Goal: Transaction & Acquisition: Subscribe to service/newsletter

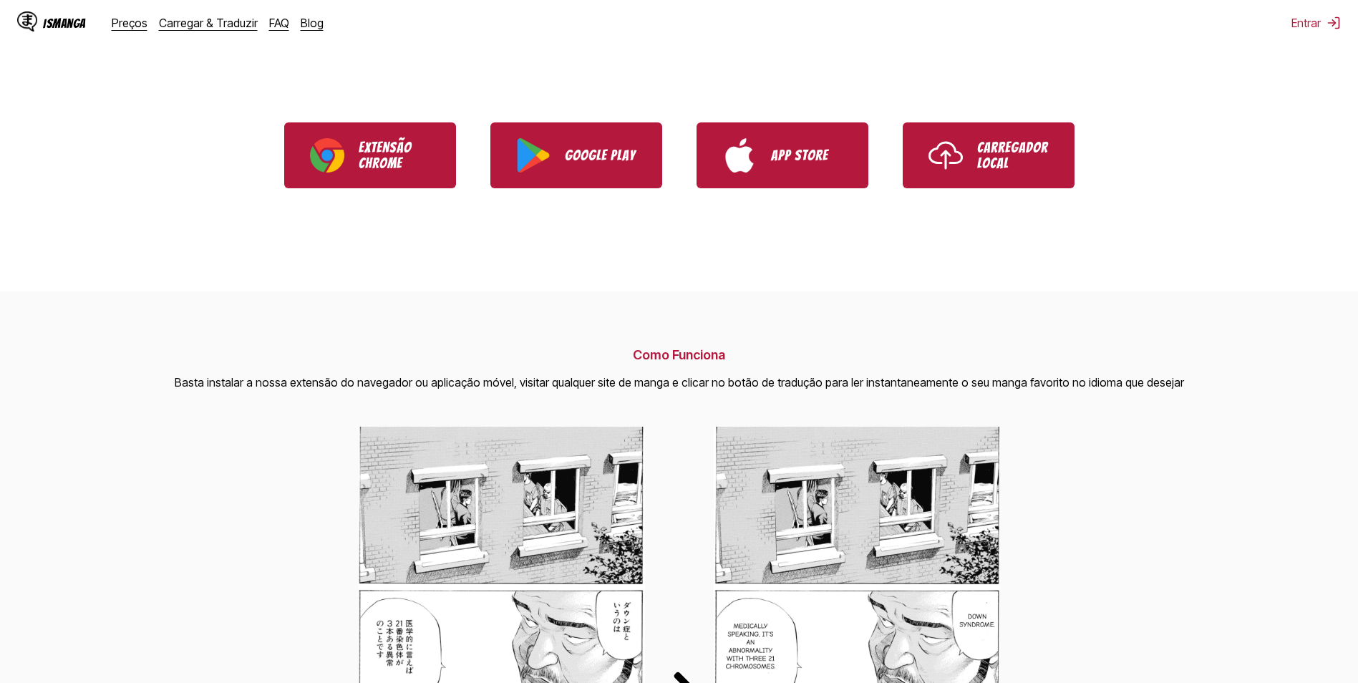
scroll to position [215, 0]
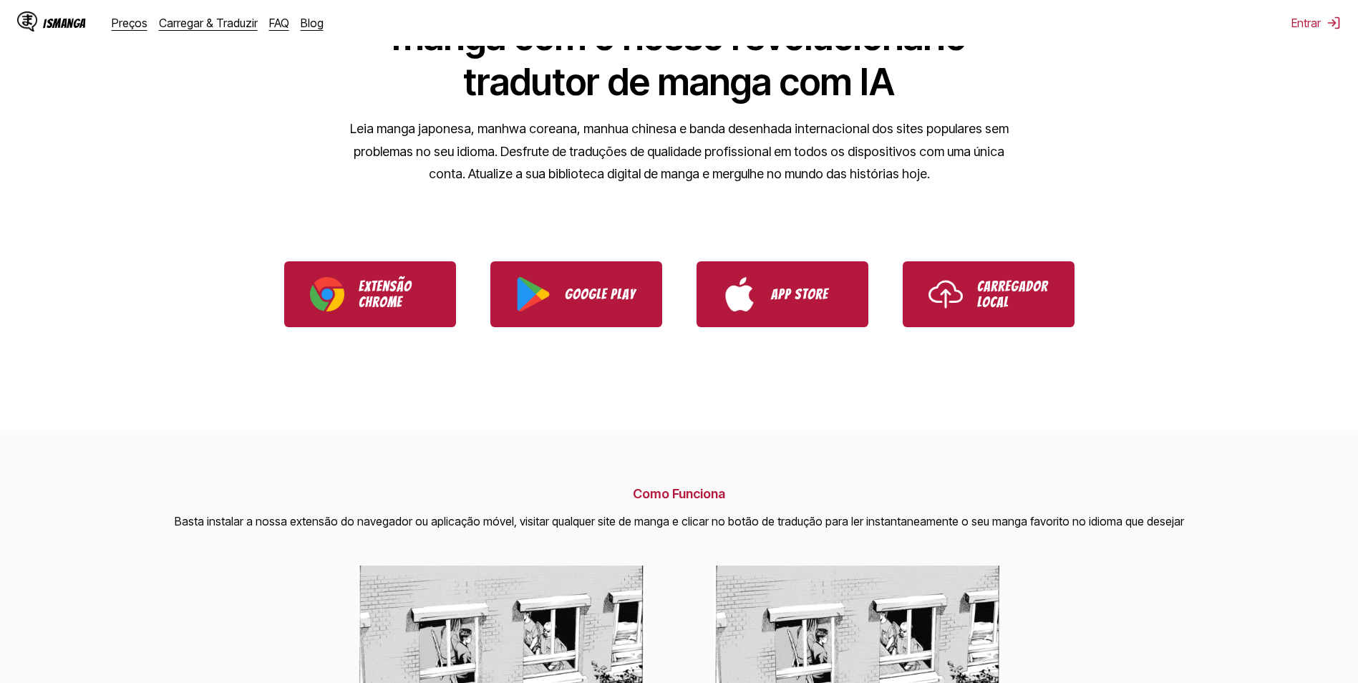
click at [127, 38] on div "IsManga Preços Carregar & Traduzir FAQ Blog" at bounding box center [176, 23] width 318 height 46
click at [125, 13] on div "IsManga Preços Carregar & Traduzir FAQ Blog" at bounding box center [176, 23] width 318 height 46
click at [124, 16] on link "Preços" at bounding box center [130, 23] width 36 height 14
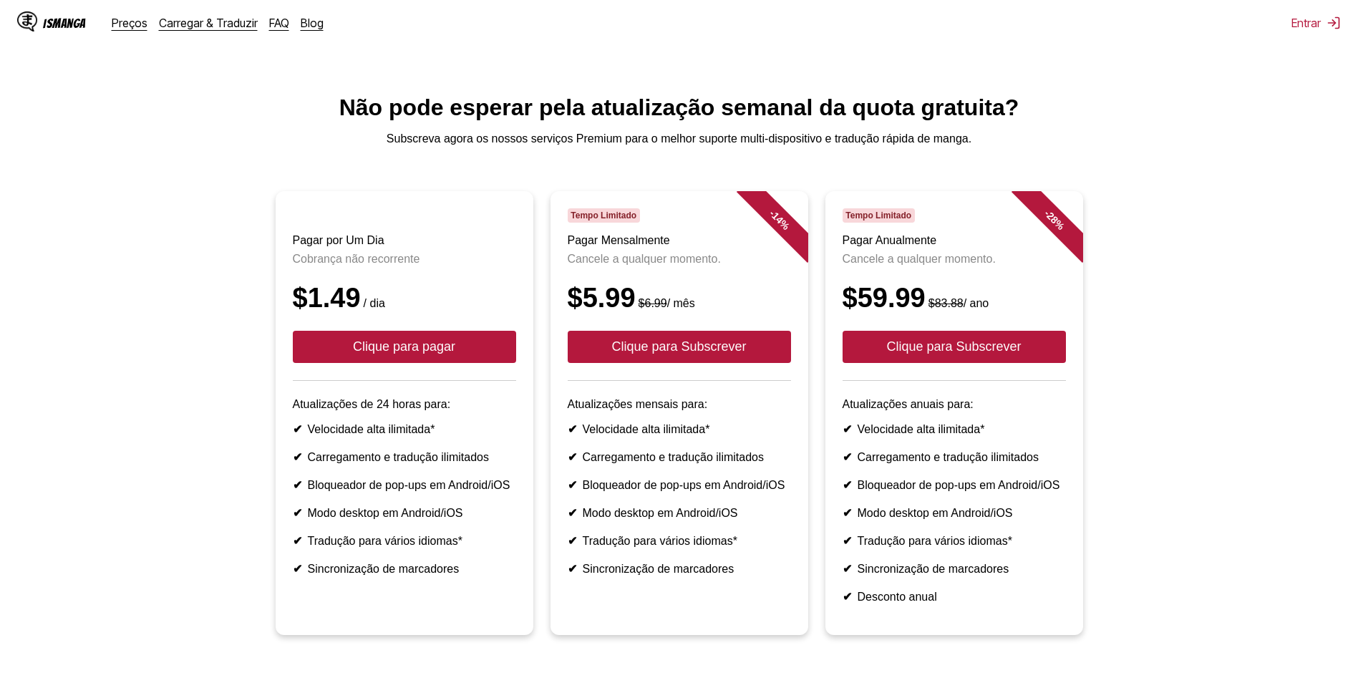
click at [352, 266] on p "Cobrança não recorrente" at bounding box center [404, 259] width 223 height 13
click at [75, 24] on div "IsManga" at bounding box center [64, 23] width 43 height 14
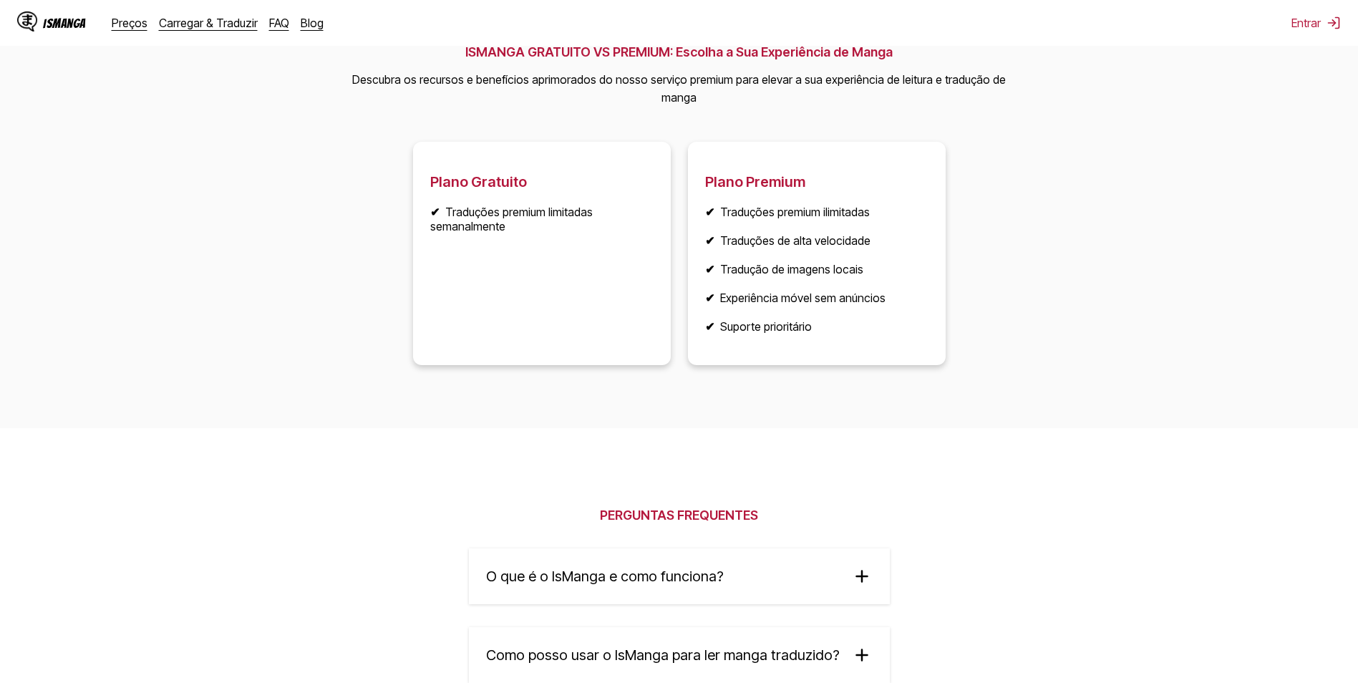
scroll to position [1933, 0]
